Goal: Transaction & Acquisition: Purchase product/service

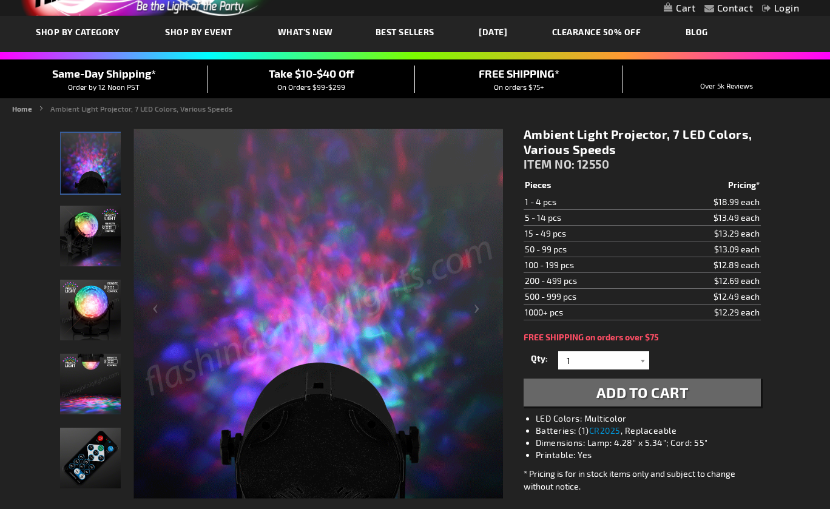
click at [88, 235] on img "Ambient Light Projector, 7 LED Colors" at bounding box center [90, 236] width 61 height 61
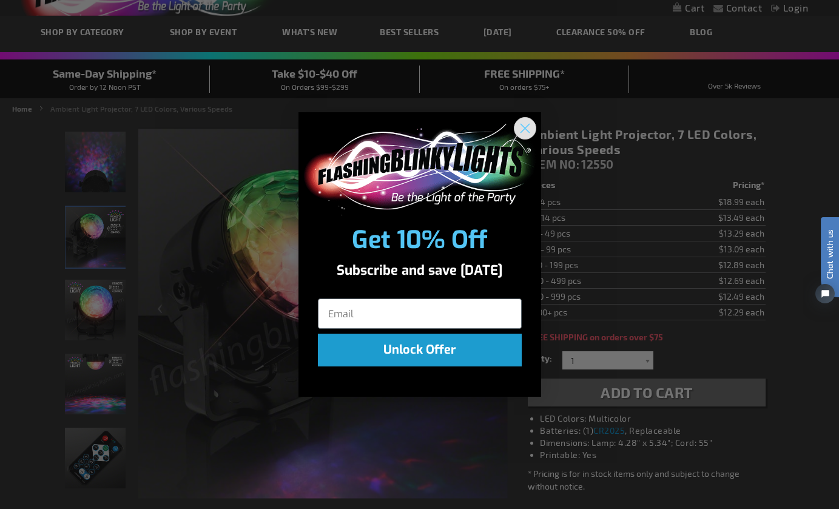
click at [529, 124] on icon "Close dialog" at bounding box center [525, 128] width 8 height 8
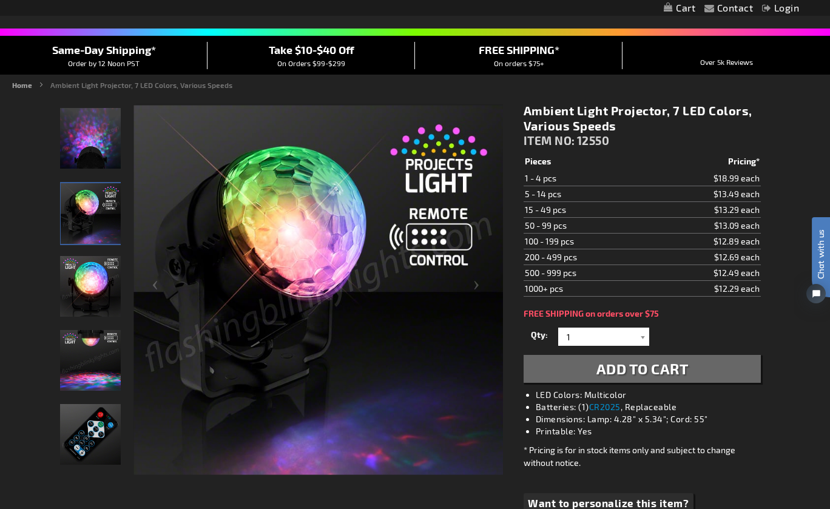
scroll to position [85, 0]
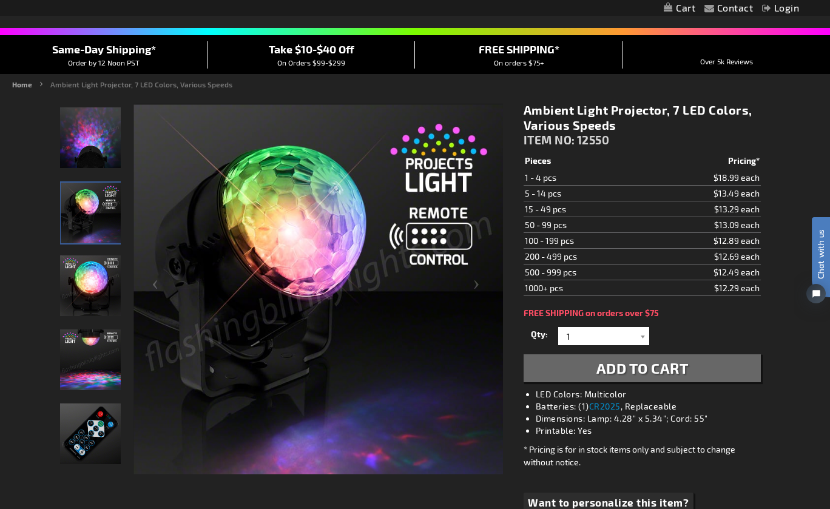
click at [93, 279] on img "Ambient Light Projector, 7 LED Colors" at bounding box center [90, 285] width 61 height 61
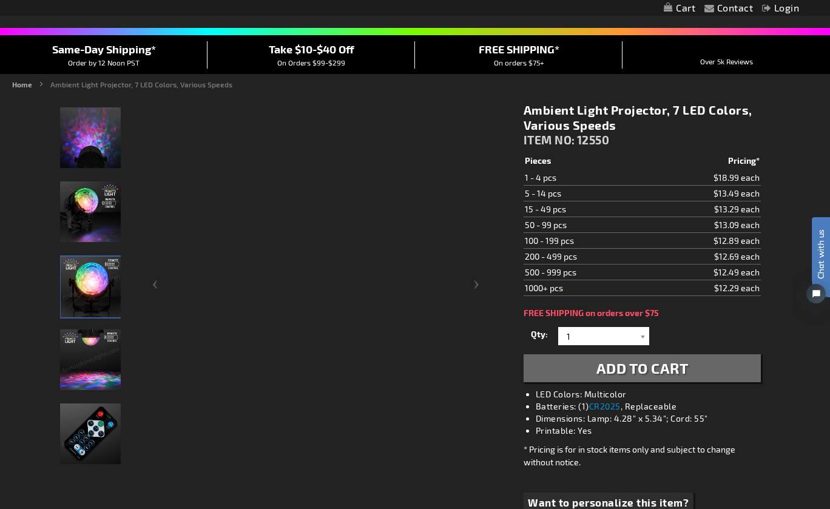
click at [84, 367] on img "Ambient Light Projector, 7 LED Colors" at bounding box center [90, 360] width 61 height 61
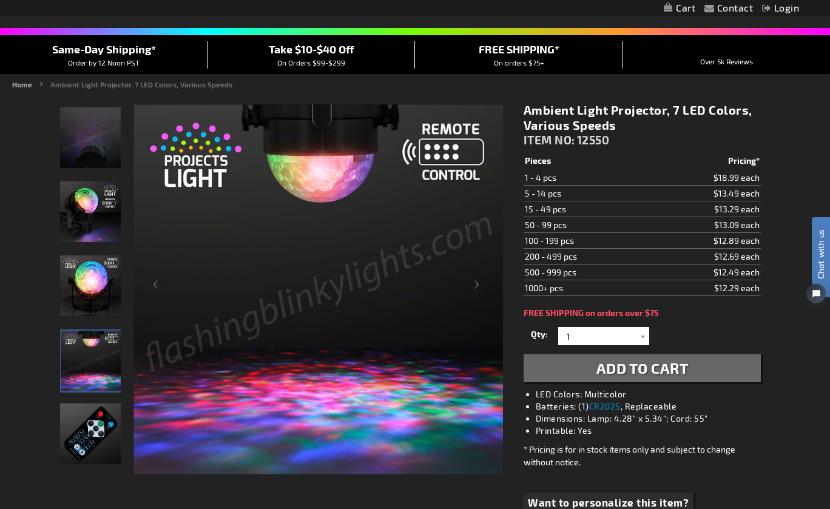
click at [113, 133] on img "Ambient Light Projector, 7 LED Colors" at bounding box center [90, 137] width 61 height 61
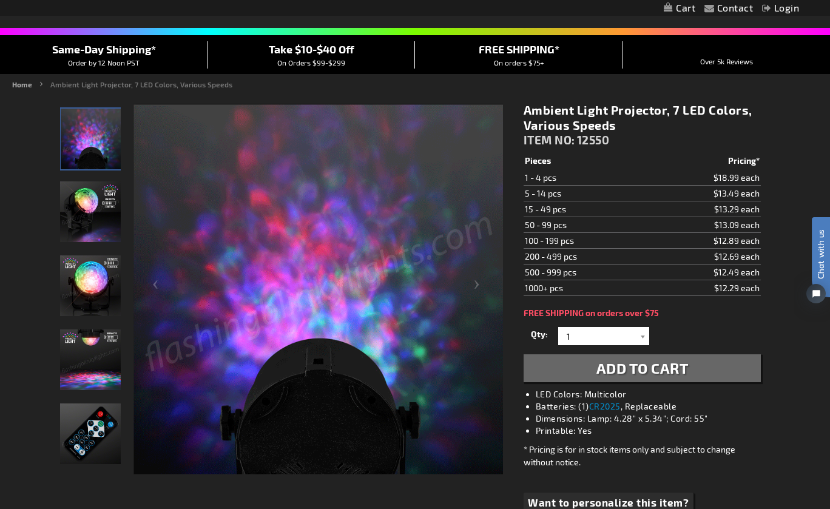
click at [92, 215] on img "Ambient Light Projector, 7 LED Colors" at bounding box center [90, 211] width 61 height 61
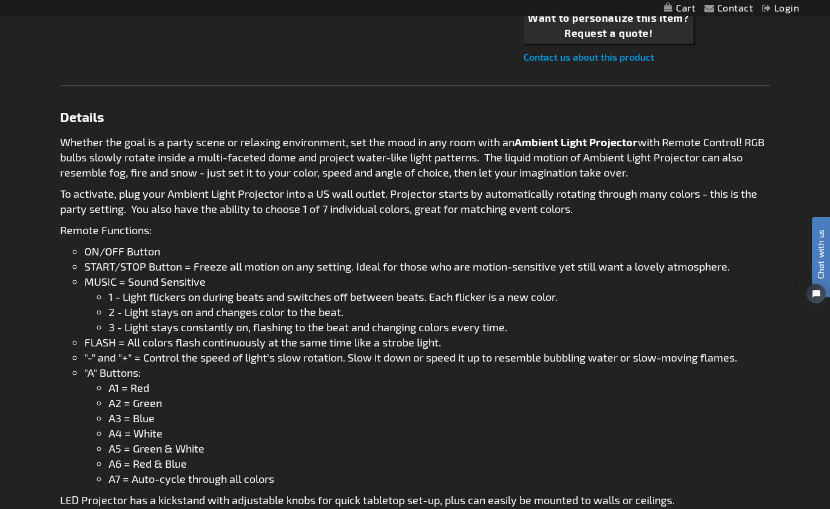
scroll to position [570, 0]
drag, startPoint x: 241, startPoint y: 140, endPoint x: 346, endPoint y: 140, distance: 105.0
click at [346, 140] on p "Whether the goal is a party scene or relaxing environment, set the mood in any …" at bounding box center [415, 157] width 710 height 46
copy p "relaxing environment"
drag, startPoint x: 546, startPoint y: 218, endPoint x: 618, endPoint y: 149, distance: 100.4
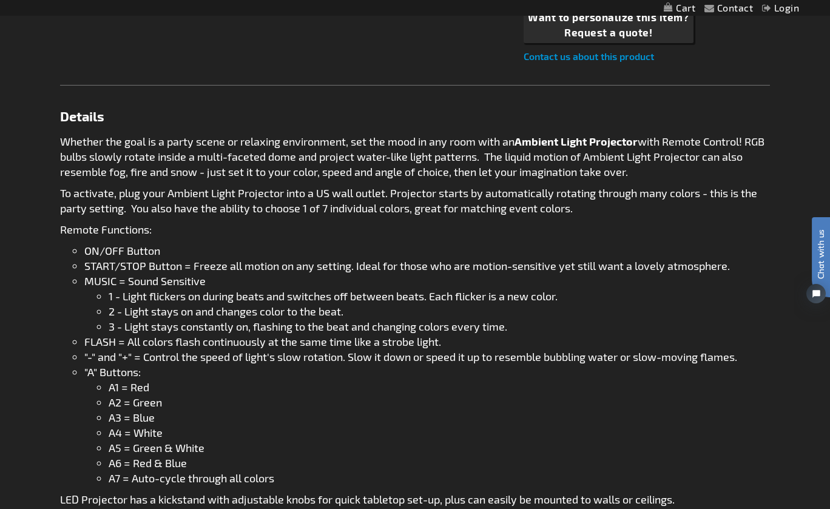
click at [546, 218] on div "Whether the goal is a party scene or relaxing environment, set the mood in any …" at bounding box center [415, 352] width 710 height 437
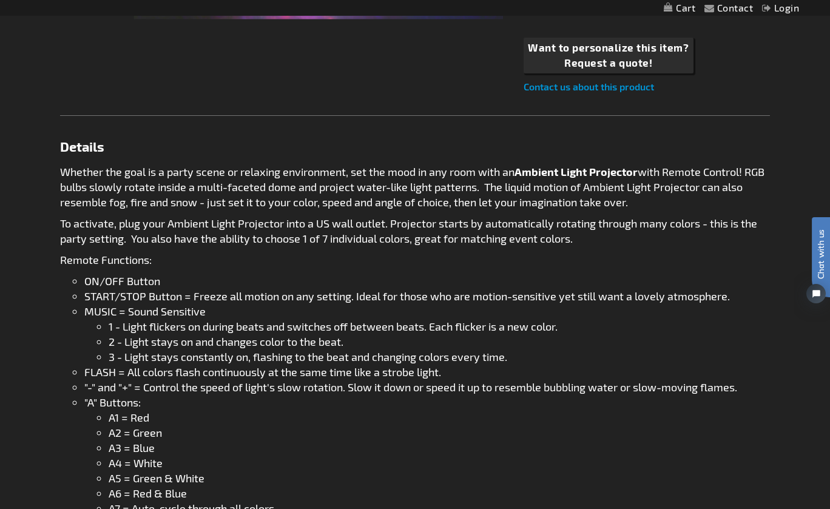
scroll to position [789, 0]
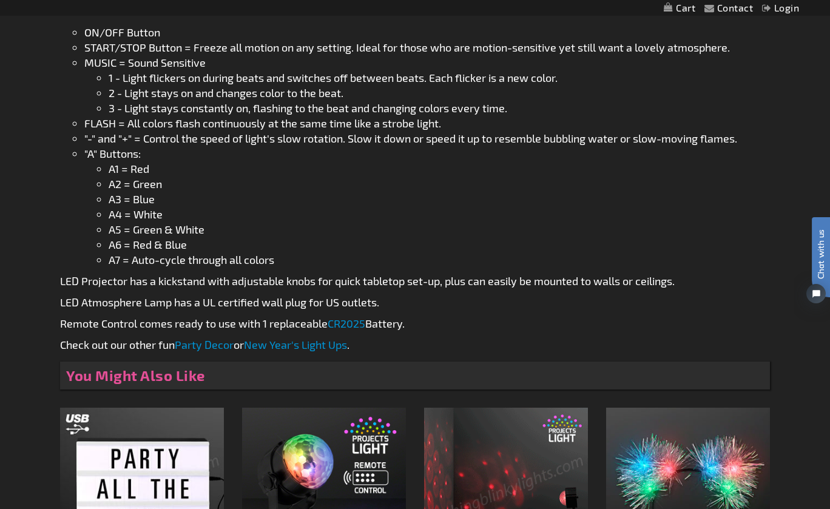
click at [276, 174] on li "A1 = Red" at bounding box center [439, 168] width 661 height 15
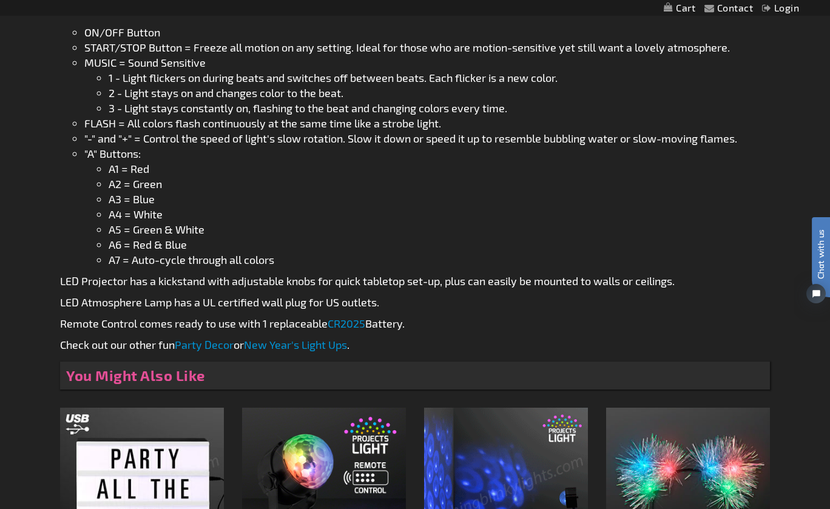
scroll to position [485, 0]
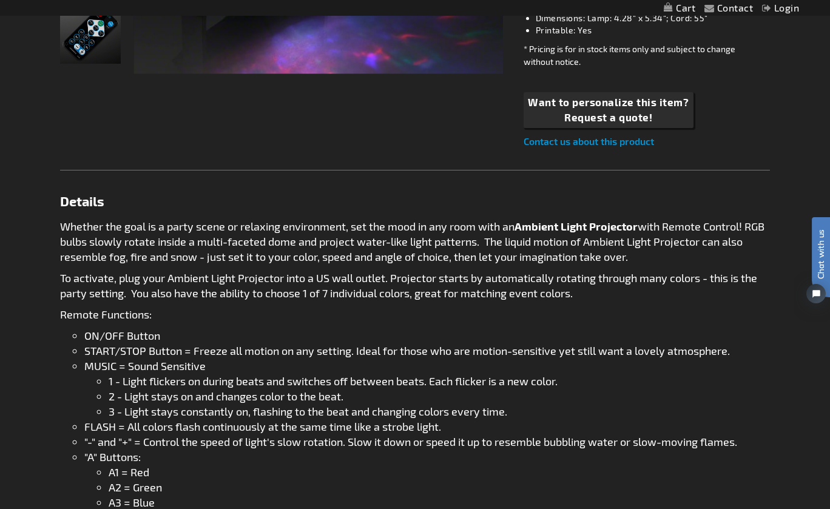
click at [335, 269] on div "Whether the goal is a party scene or relaxing environment, set the mood in any …" at bounding box center [415, 437] width 710 height 437
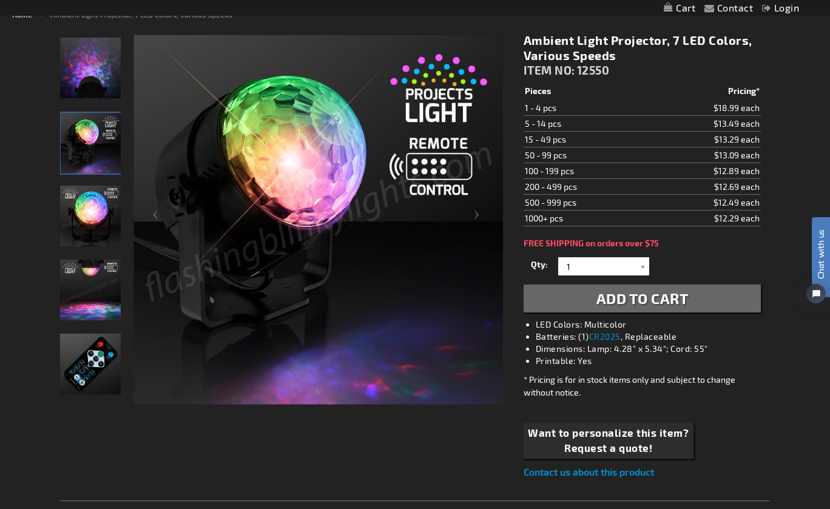
scroll to position [0, 0]
